Goal: Task Accomplishment & Management: Use online tool/utility

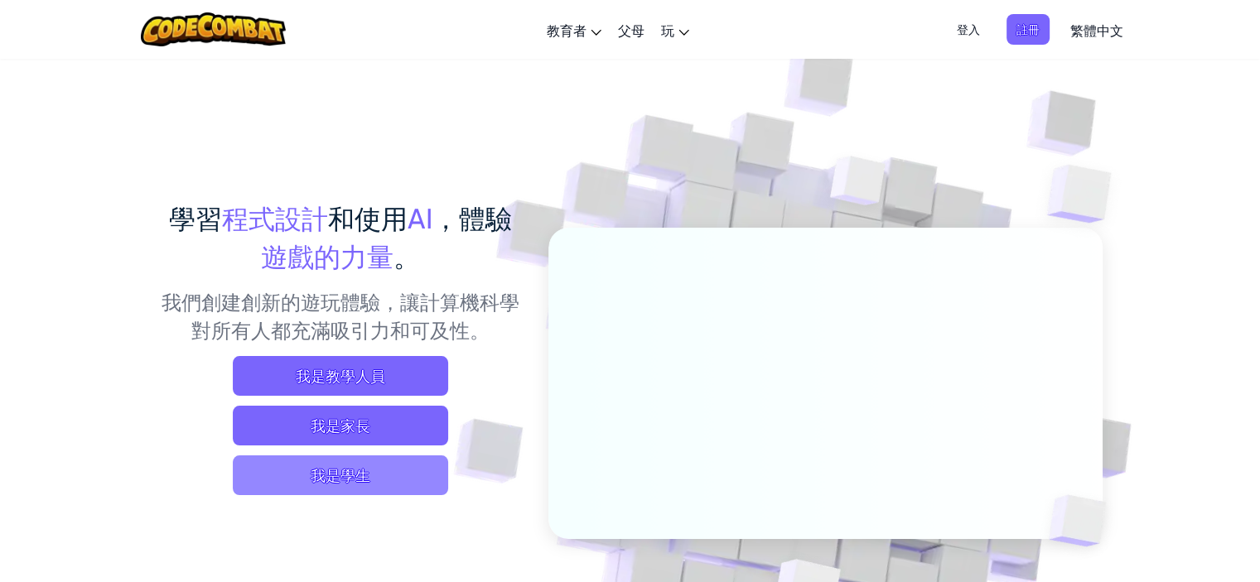
click at [429, 460] on span "我是學生" at bounding box center [340, 476] width 215 height 40
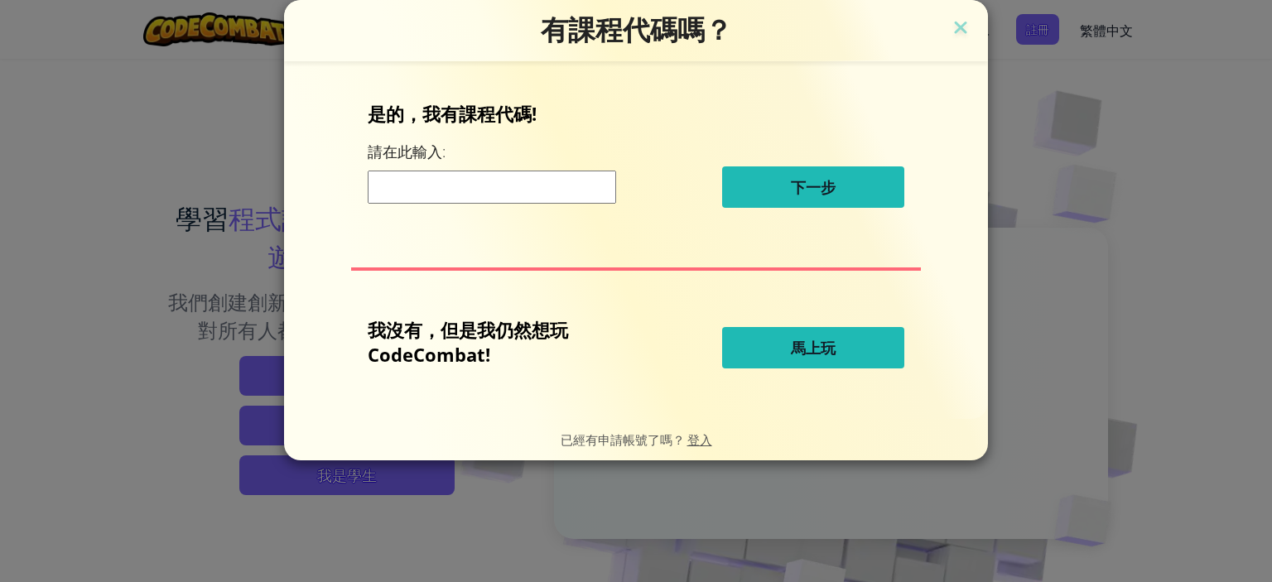
click at [760, 356] on button "馬上玩" at bounding box center [813, 347] width 182 height 41
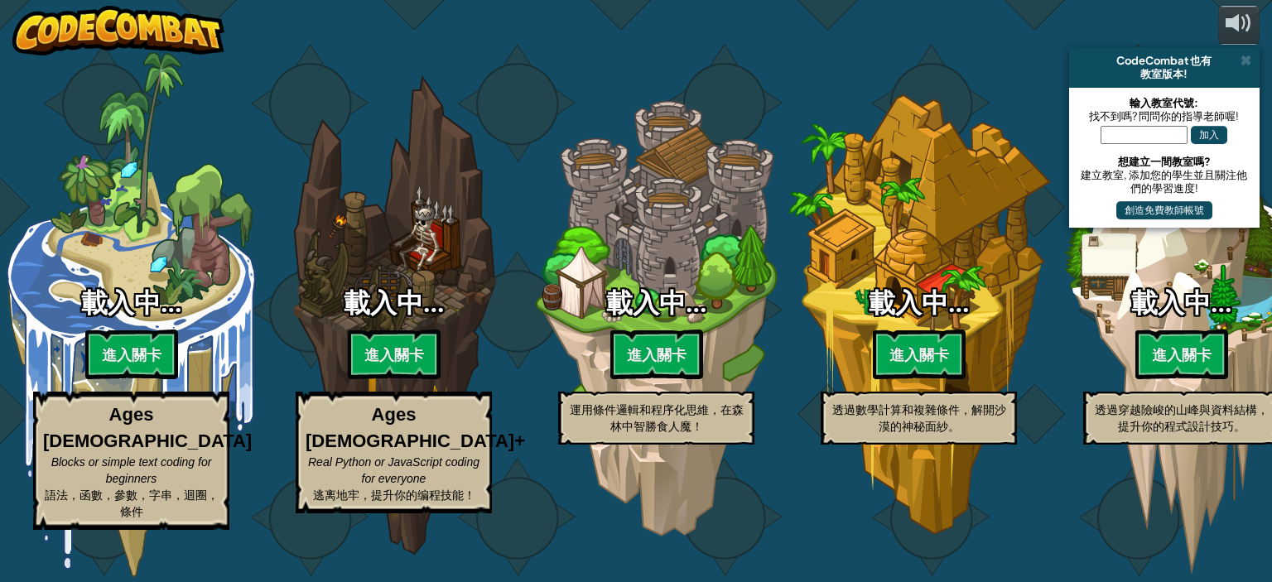
select select "zh-HANT"
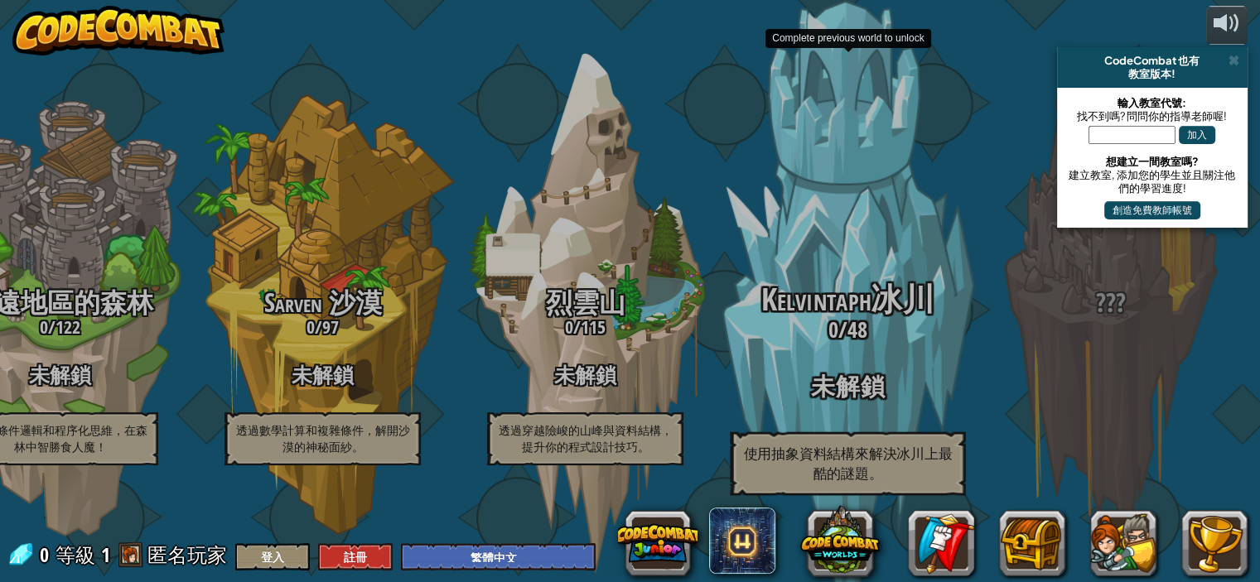
click at [885, 463] on span "使用抽象資料結構來解決冰川上最酷的謎題。" at bounding box center [848, 464] width 209 height 36
click at [849, 400] on h3 "未解鎖" at bounding box center [848, 387] width 315 height 27
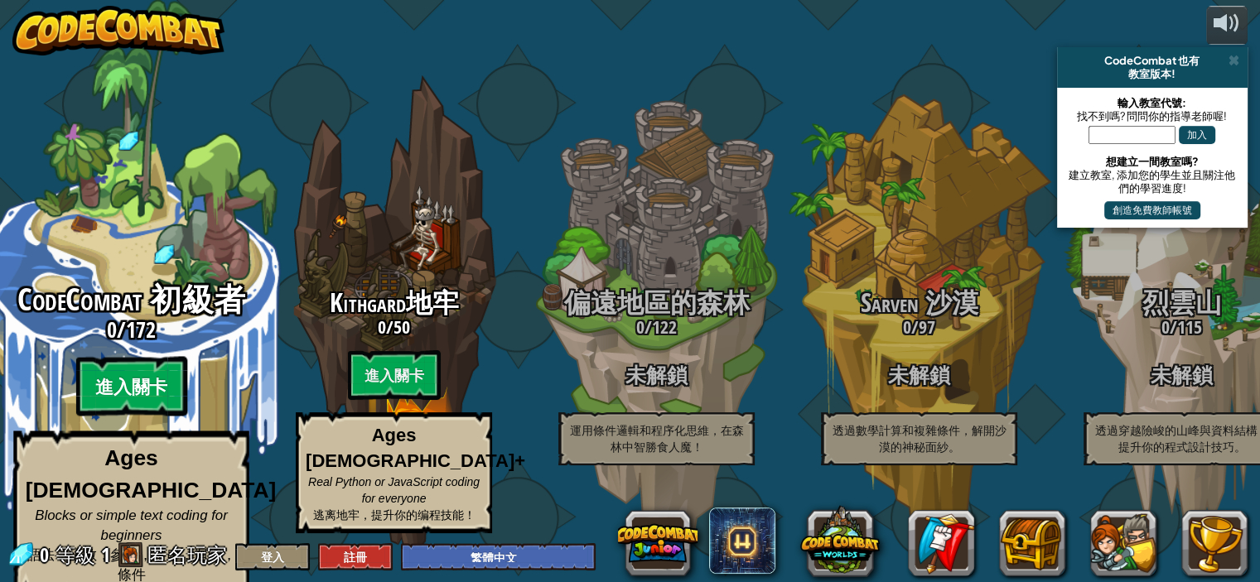
click at [142, 370] on btn "進入關卡" at bounding box center [130, 387] width 111 height 60
select select "zh-HANT"
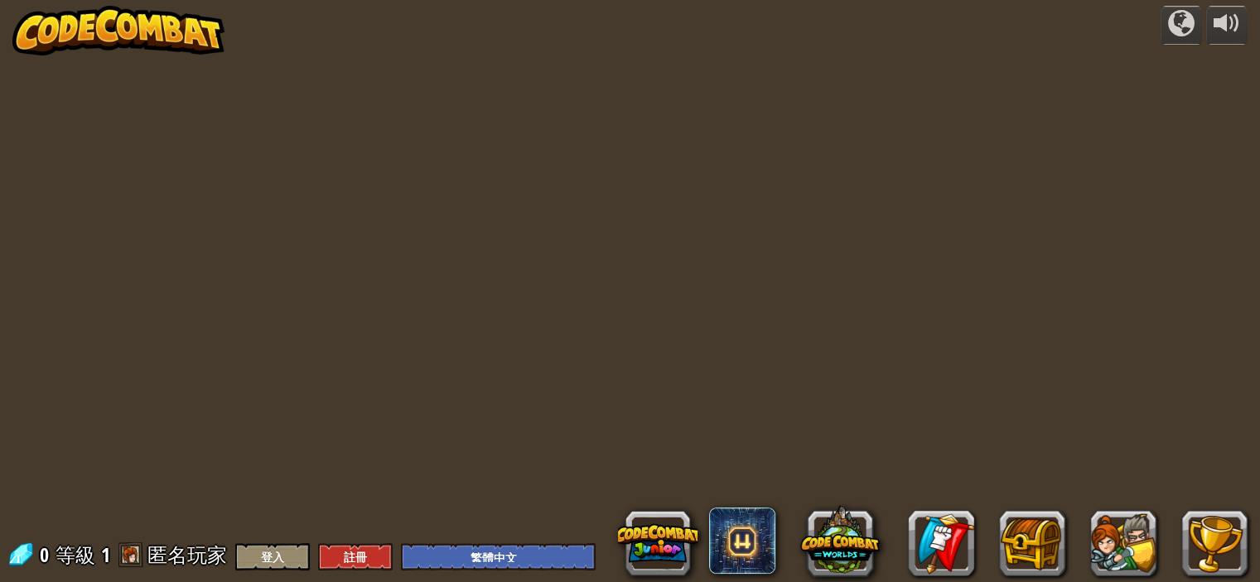
select select "zh-HANT"
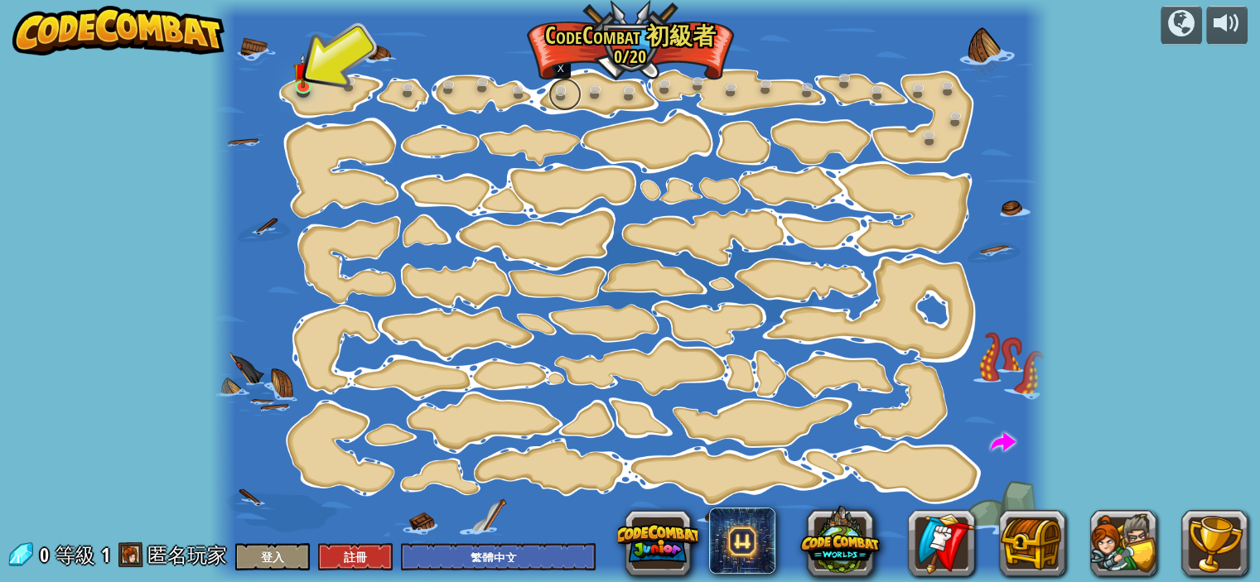
click at [555, 90] on link at bounding box center [564, 94] width 33 height 33
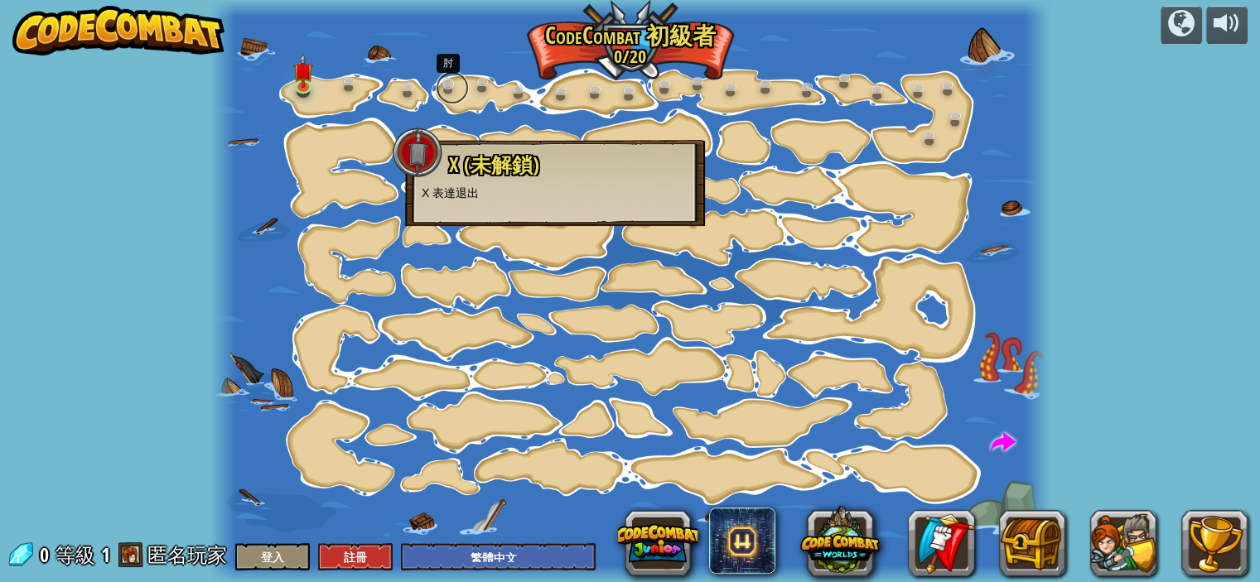
click at [450, 85] on link at bounding box center [452, 87] width 33 height 33
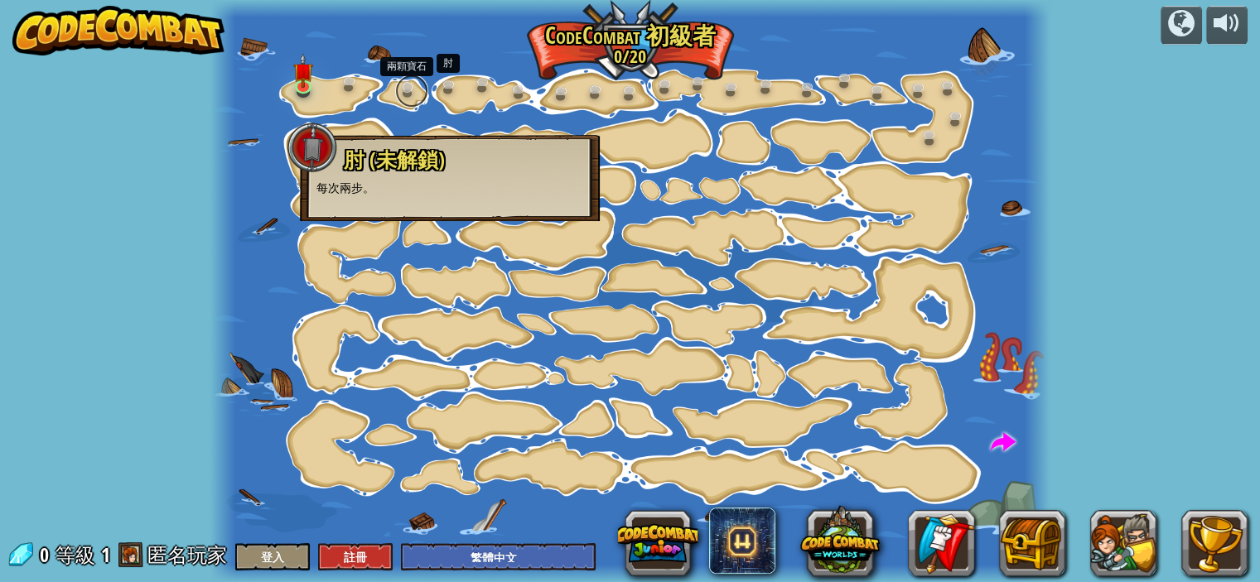
click at [399, 86] on link at bounding box center [411, 91] width 33 height 33
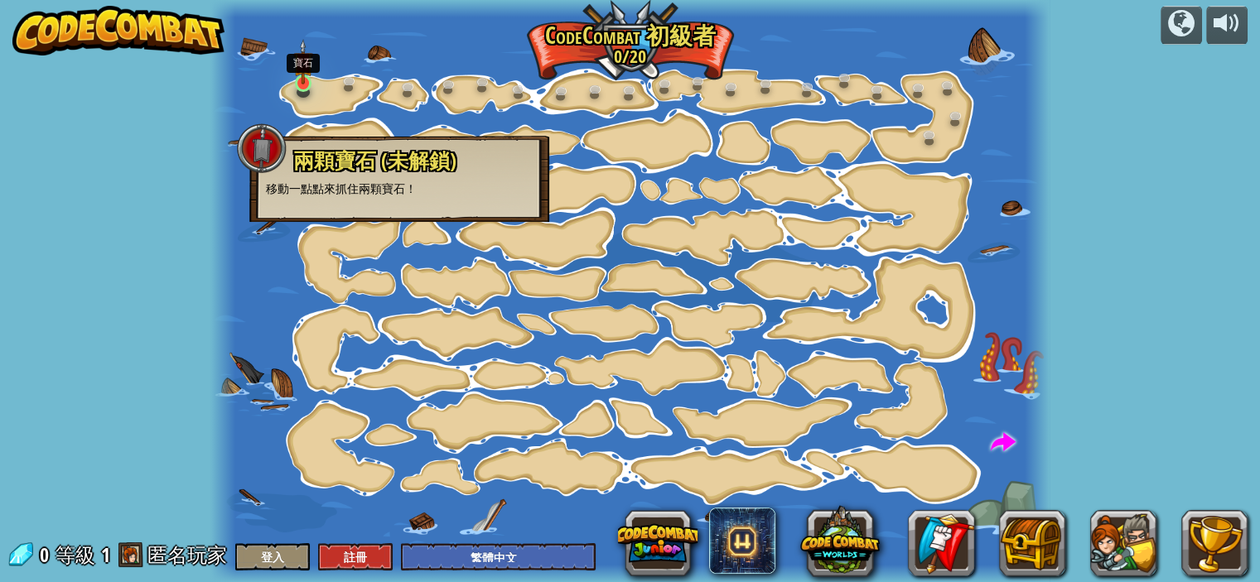
click at [303, 80] on img at bounding box center [303, 62] width 20 height 46
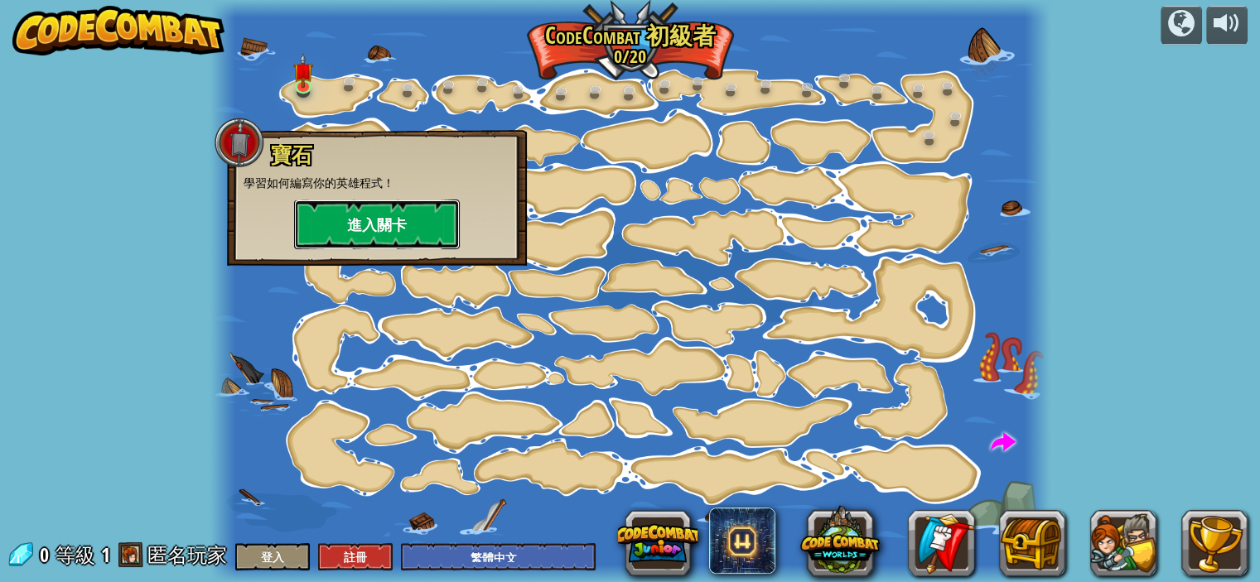
click at [384, 208] on button "進入關卡" at bounding box center [377, 225] width 166 height 50
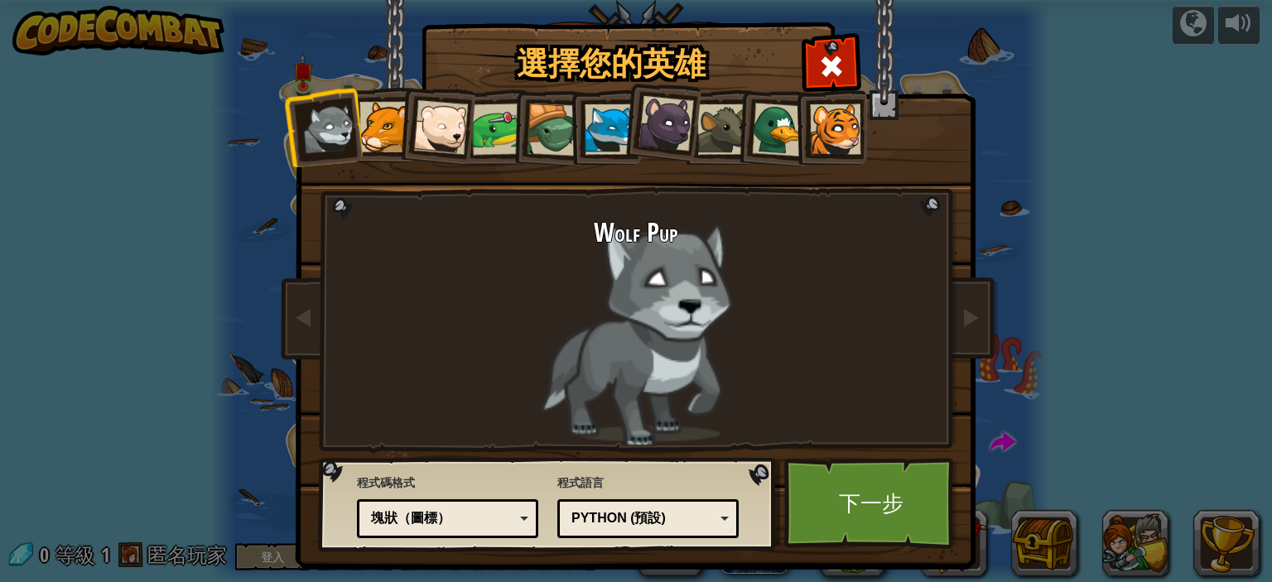
click at [602, 117] on div at bounding box center [610, 129] width 51 height 51
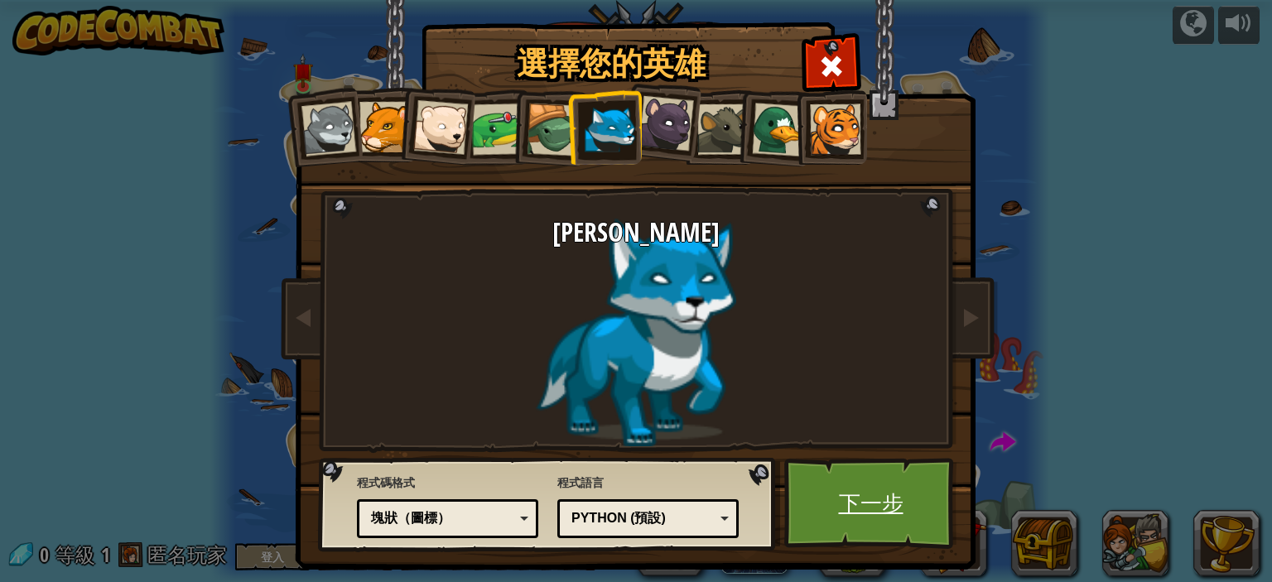
click at [901, 508] on link "下一步" at bounding box center [870, 503] width 173 height 91
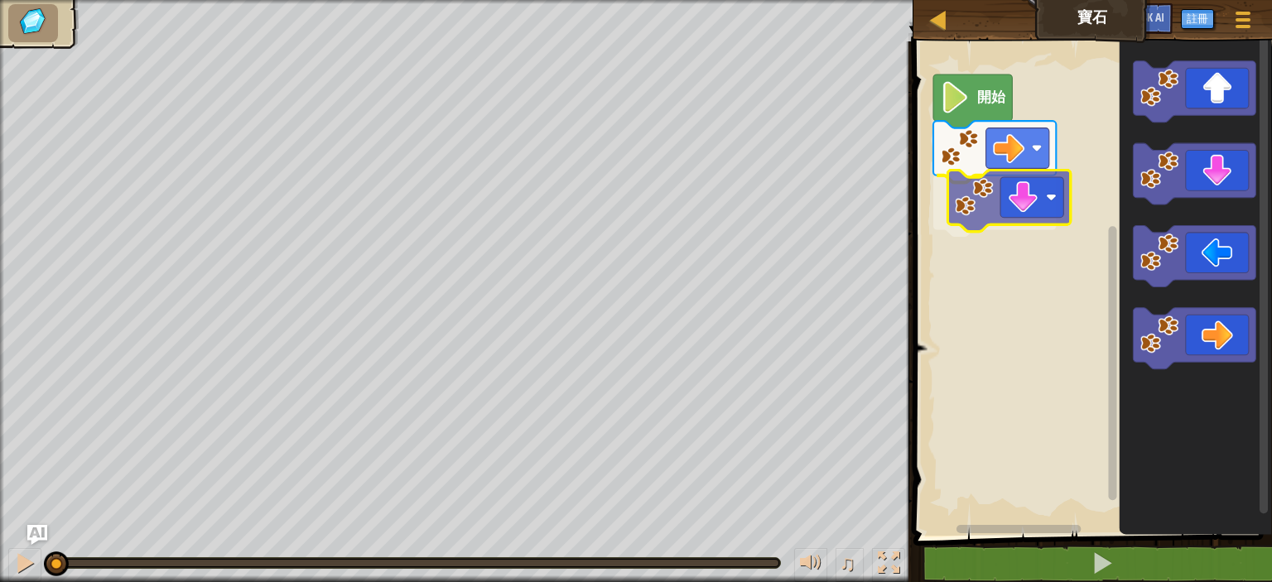
click at [1023, 216] on div "開始" at bounding box center [1091, 284] width 364 height 503
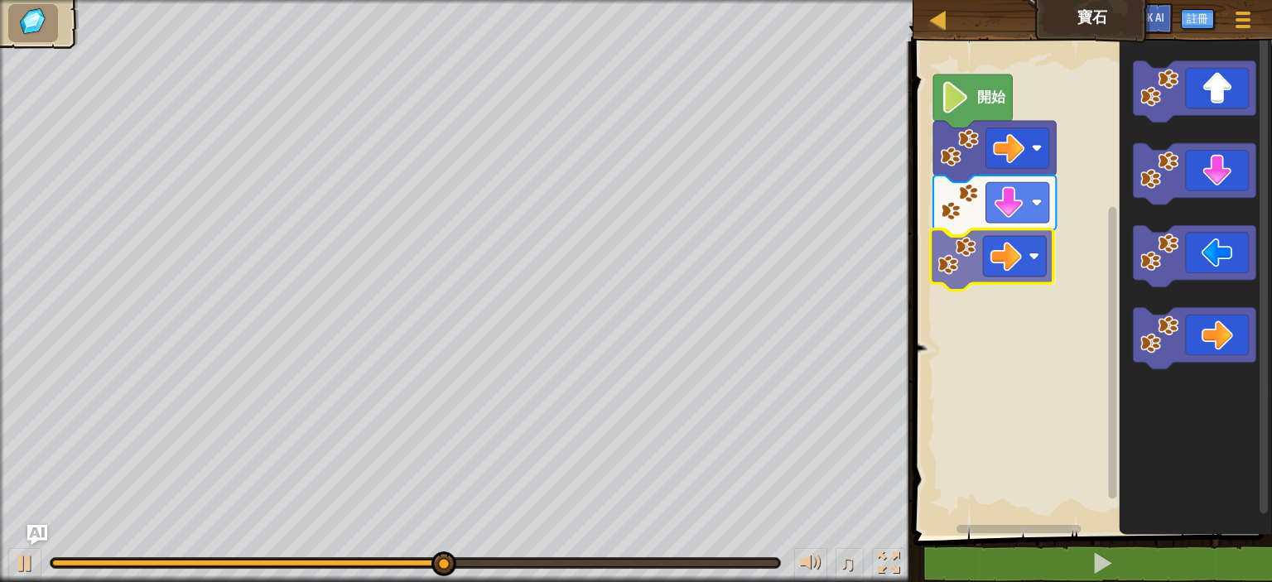
click at [1017, 254] on div "開始" at bounding box center [1091, 284] width 364 height 503
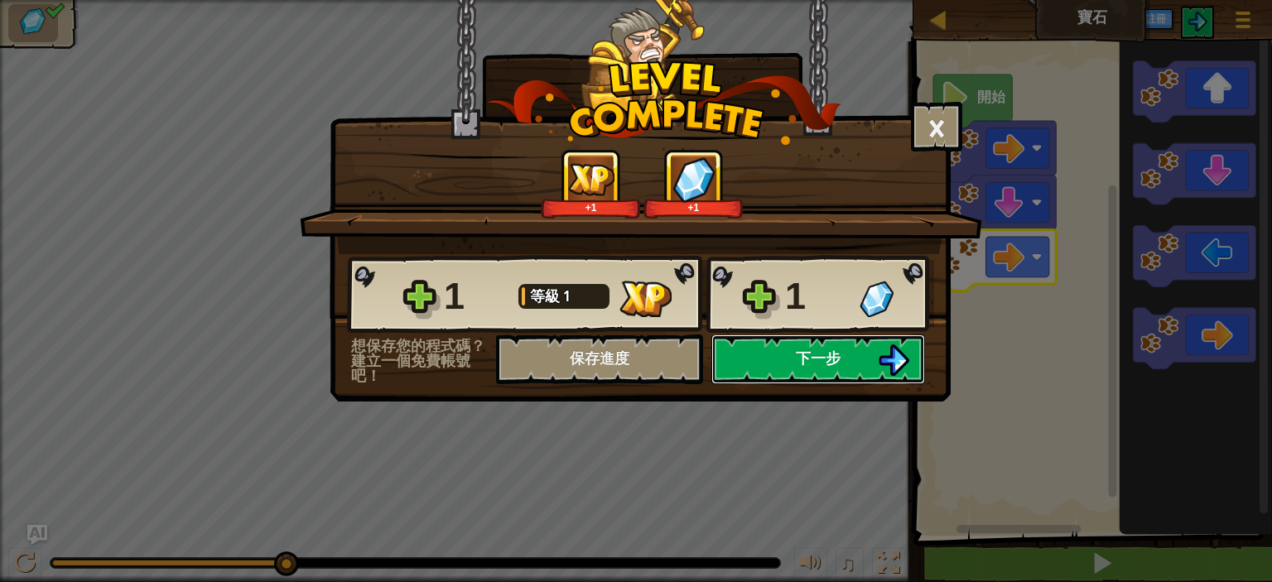
click at [868, 344] on button "下一步" at bounding box center [818, 360] width 214 height 50
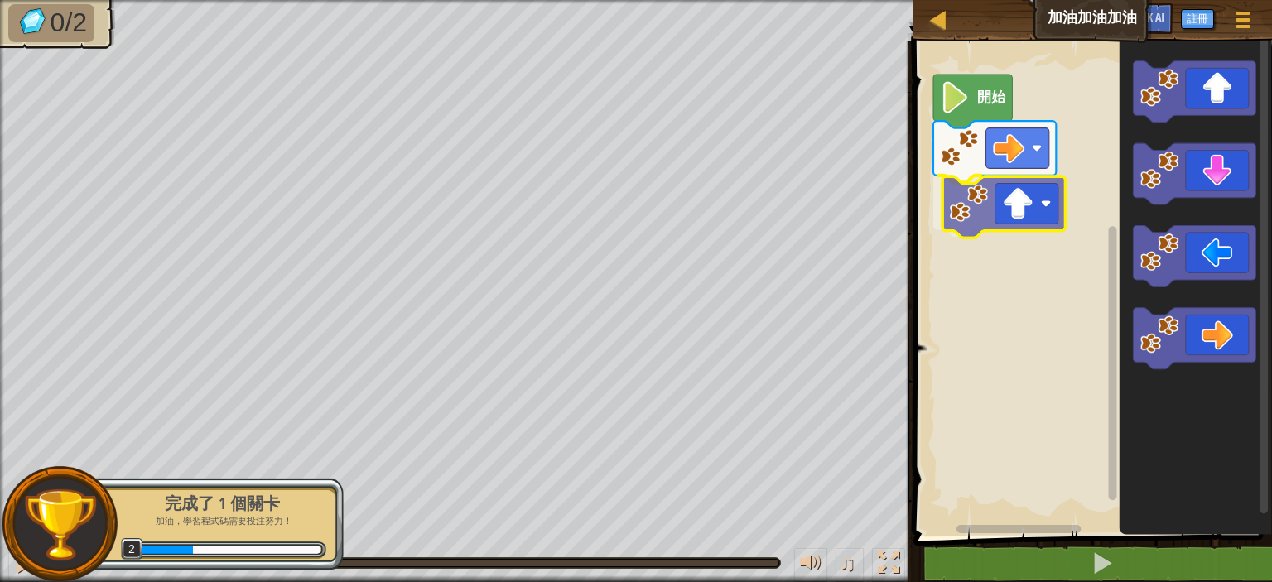
click at [1014, 217] on div "開始" at bounding box center [1091, 284] width 364 height 503
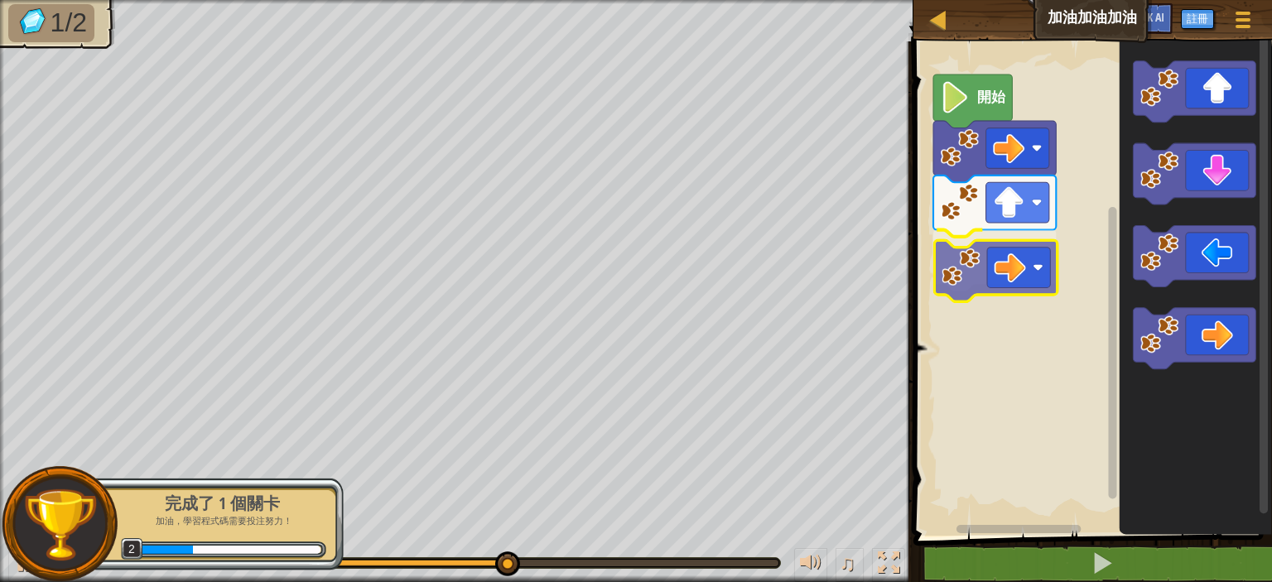
click at [1011, 269] on div "開始" at bounding box center [1091, 284] width 364 height 503
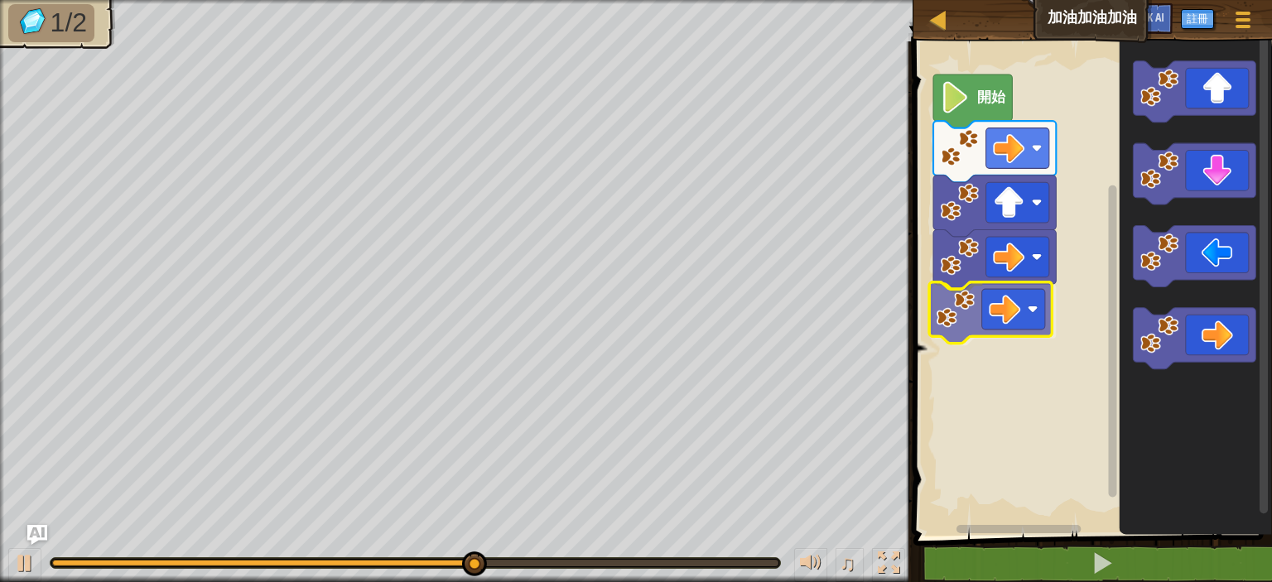
click at [1009, 326] on div "開始" at bounding box center [1091, 284] width 364 height 503
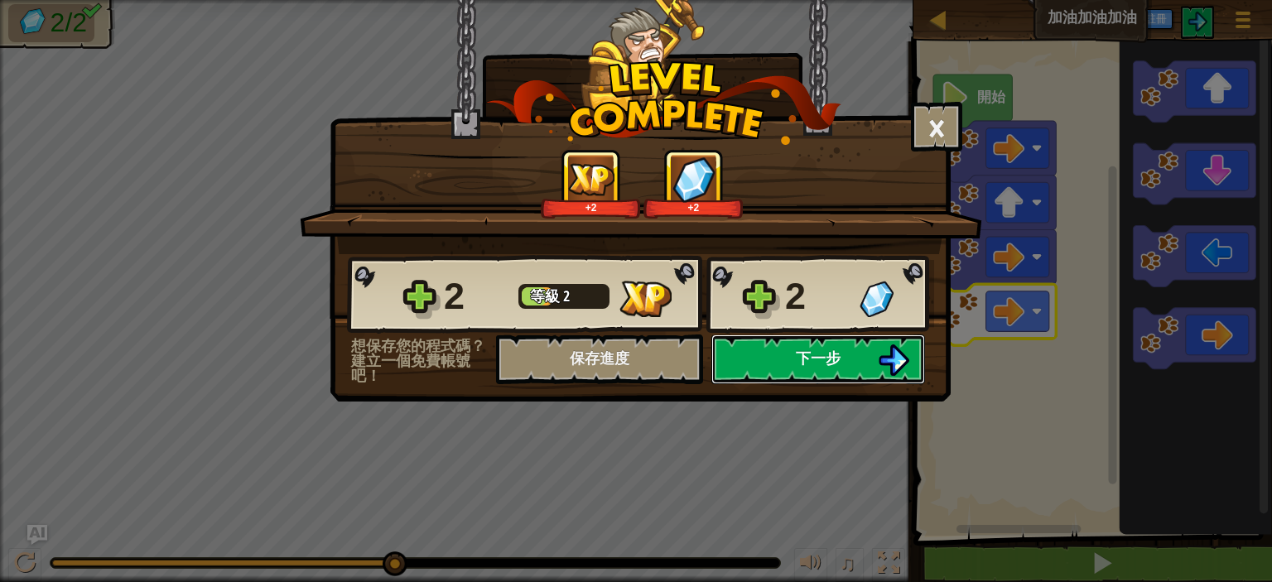
click at [872, 355] on button "下一步" at bounding box center [818, 360] width 214 height 50
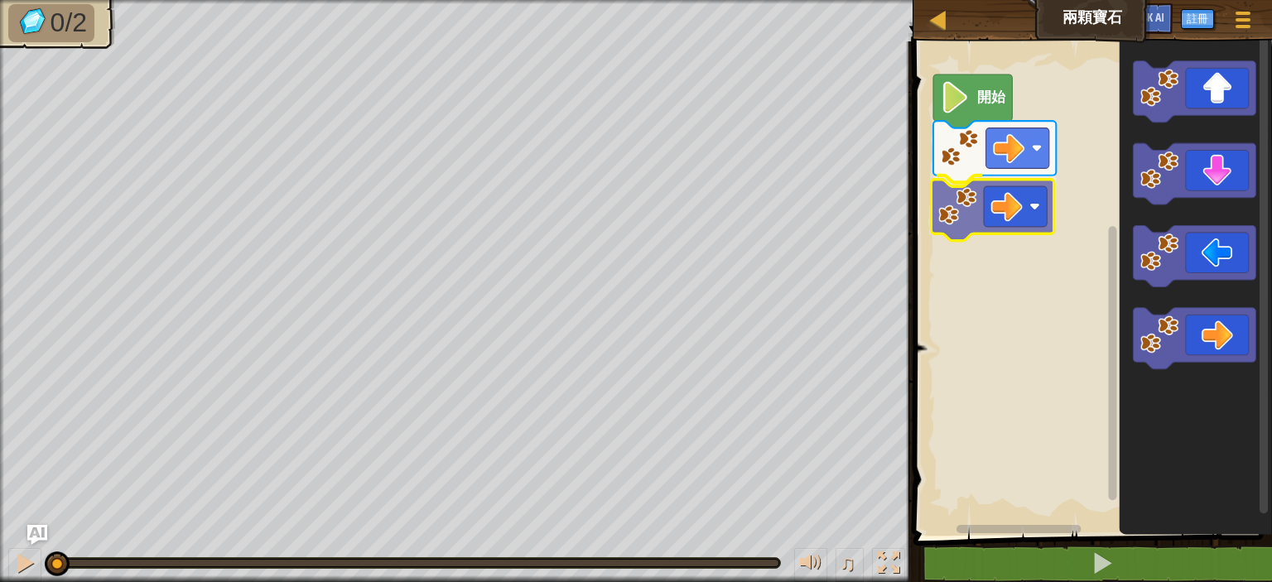
click at [991, 211] on div "開始" at bounding box center [1091, 284] width 364 height 503
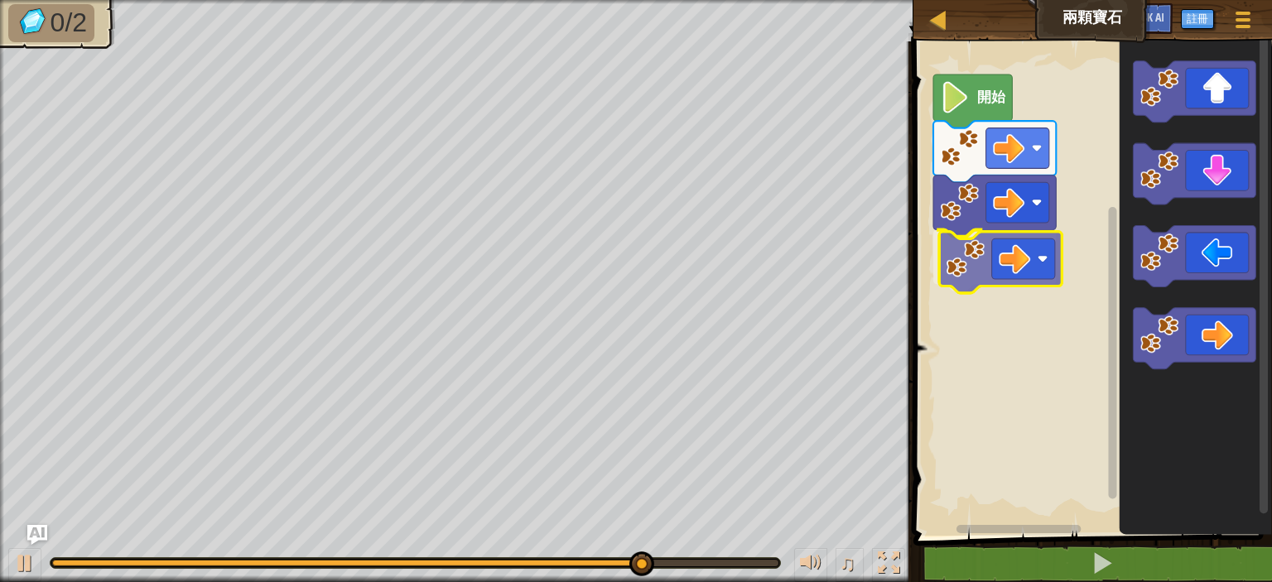
click at [1043, 282] on div "開始" at bounding box center [1091, 284] width 364 height 503
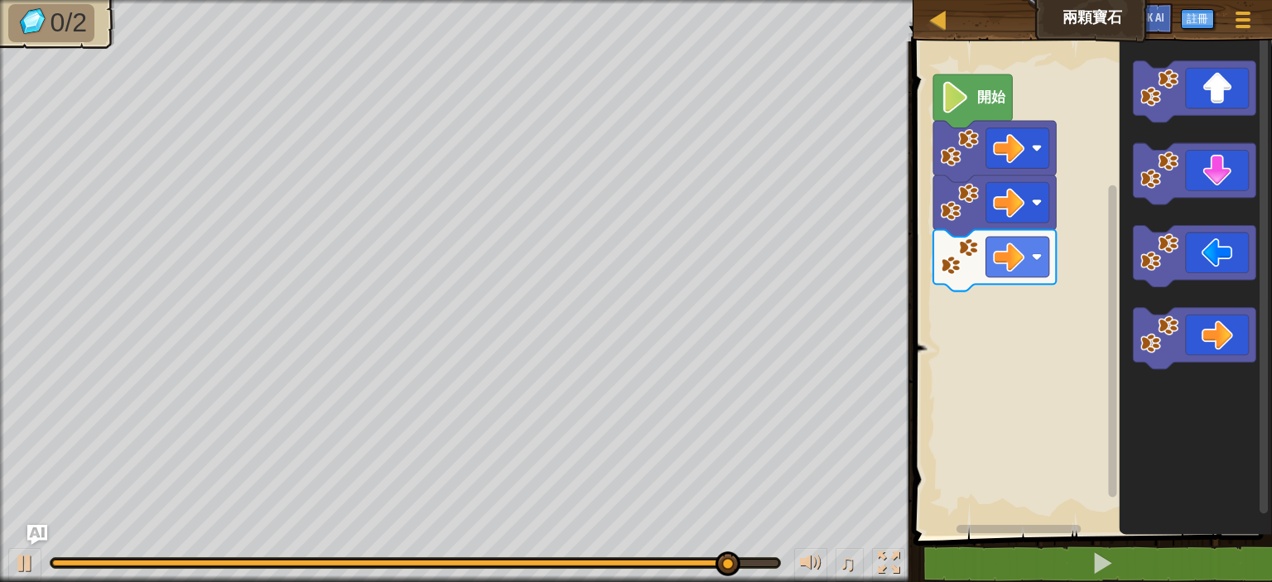
click at [1122, 152] on icon "Blockly工作區" at bounding box center [1195, 284] width 152 height 503
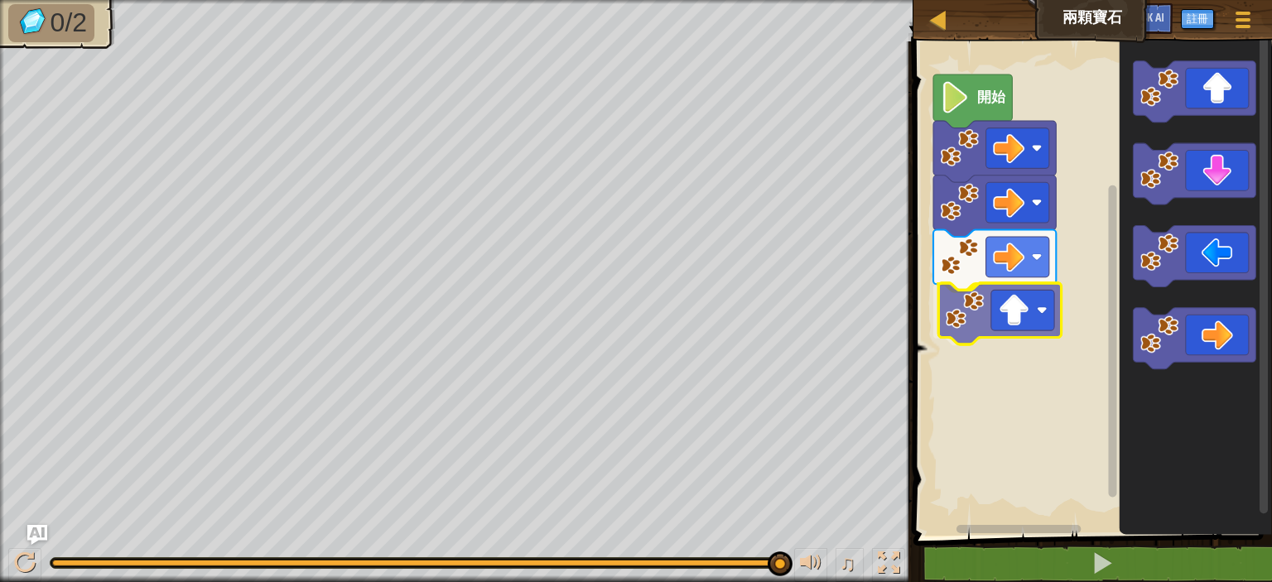
click at [967, 311] on div "開始" at bounding box center [1091, 284] width 364 height 503
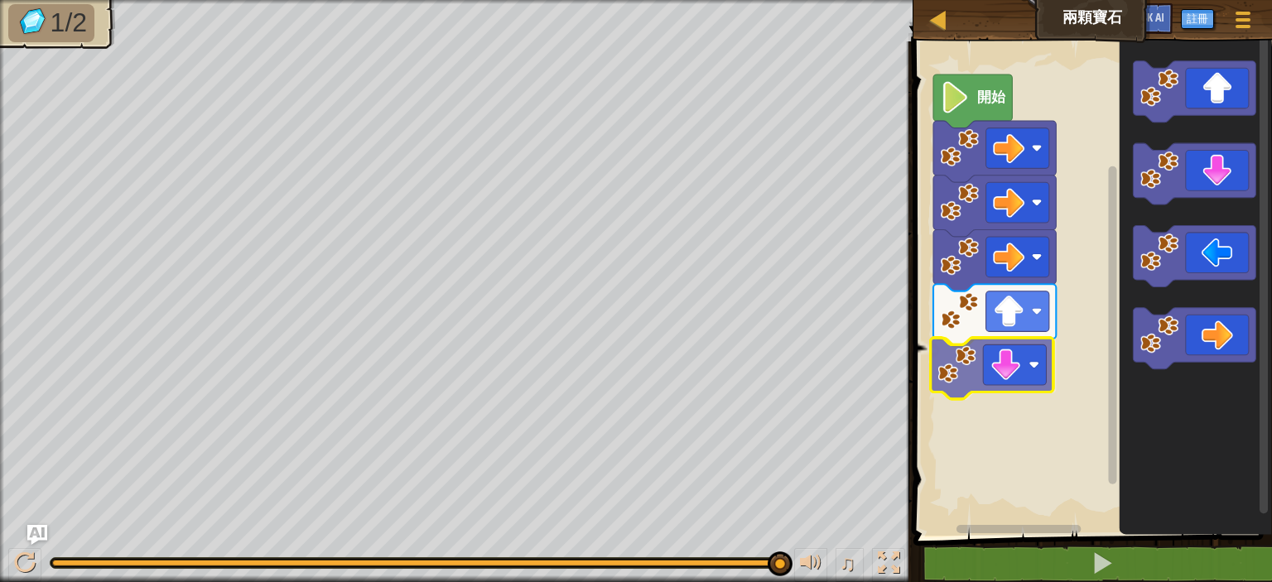
click at [1026, 374] on div "開始" at bounding box center [1091, 284] width 364 height 503
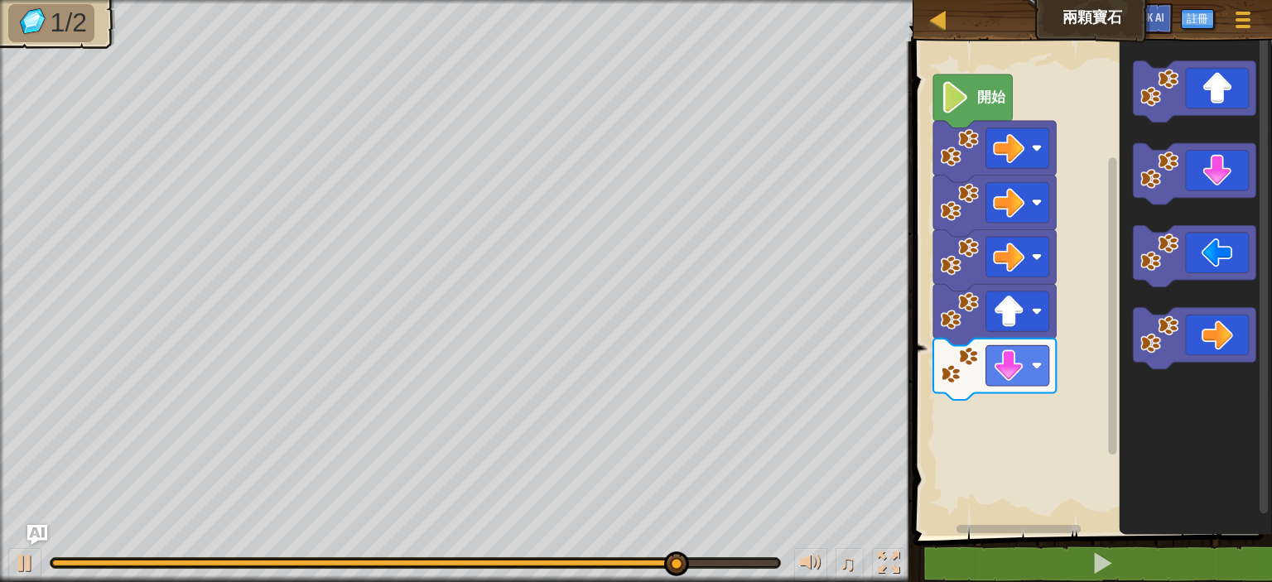
click at [1096, 340] on div "開始" at bounding box center [1091, 284] width 364 height 503
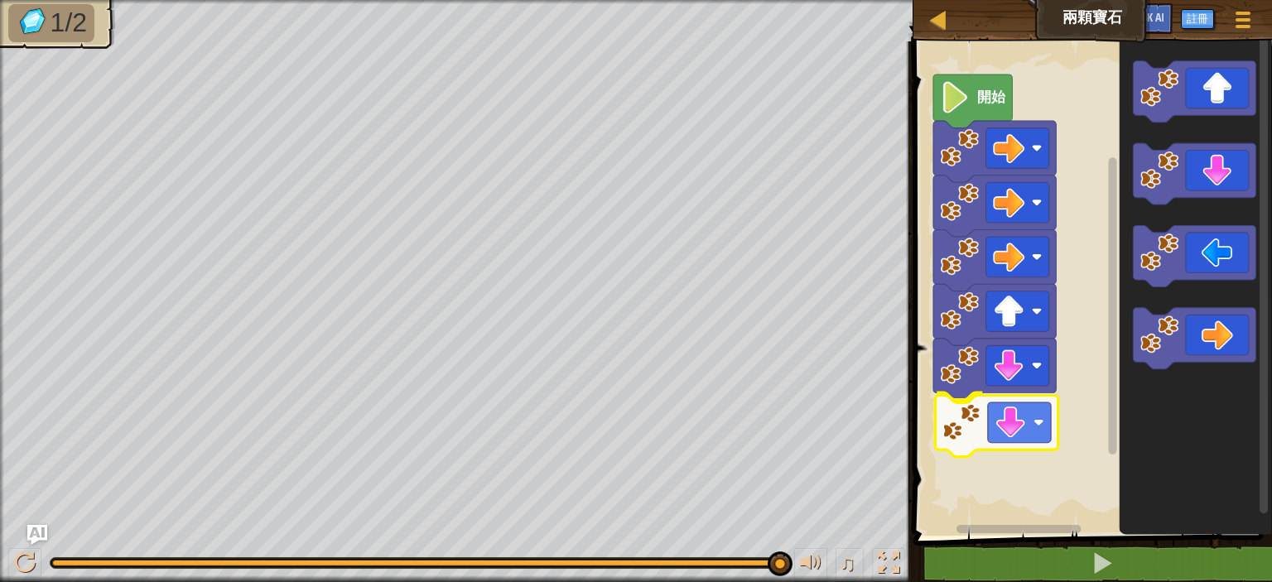
click at [963, 414] on div "開始" at bounding box center [1091, 284] width 364 height 503
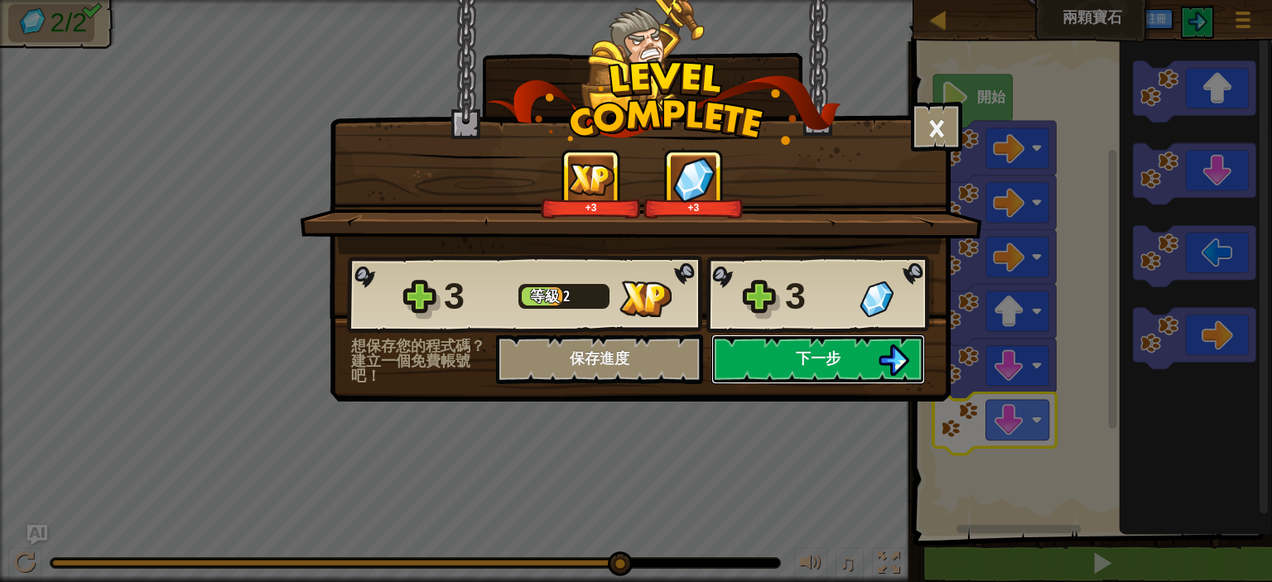
click at [829, 364] on span "下一步" at bounding box center [818, 358] width 45 height 21
